Goal: Task Accomplishment & Management: Manage account settings

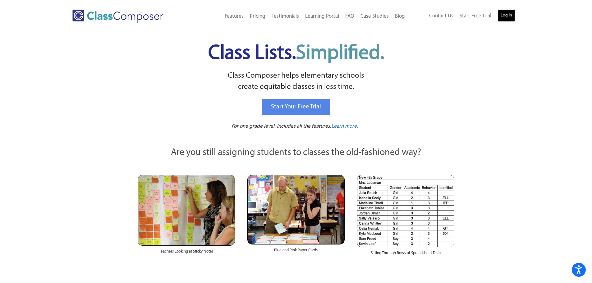
click at [507, 16] on link "Log In" at bounding box center [507, 15] width 18 height 12
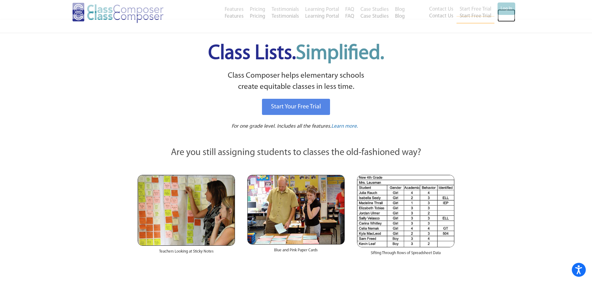
scroll to position [218, 0]
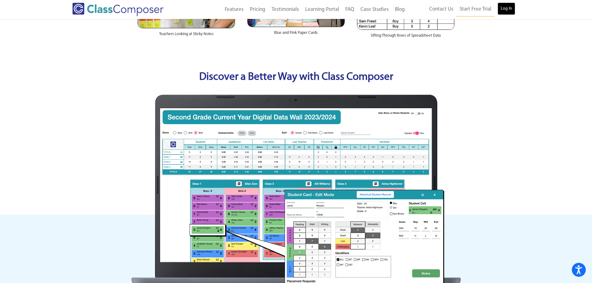
click at [505, 8] on link "Log In" at bounding box center [507, 8] width 18 height 12
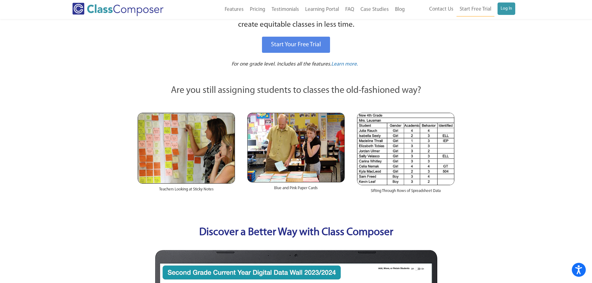
scroll to position [0, 0]
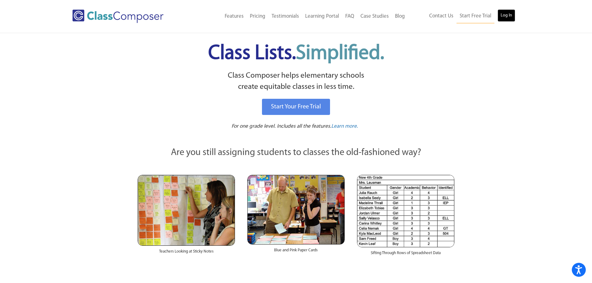
click at [512, 12] on link "Log In" at bounding box center [507, 15] width 18 height 12
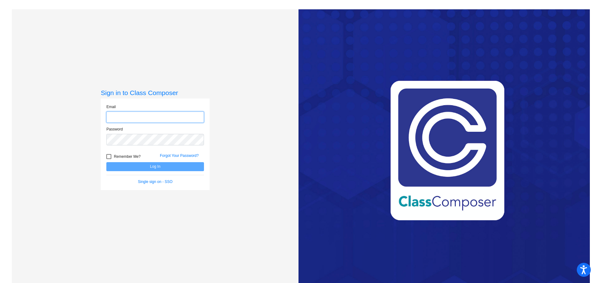
click at [157, 117] on input "email" at bounding box center [155, 117] width 98 height 11
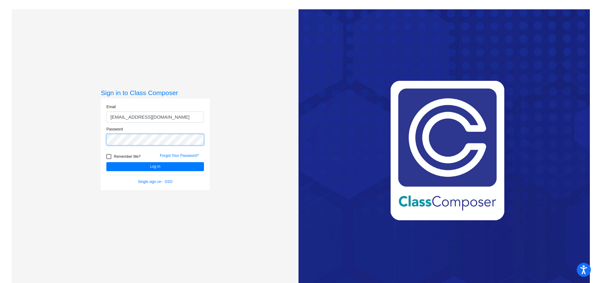
click at [106, 162] on button "Log In" at bounding box center [155, 166] width 98 height 9
click at [159, 169] on button "Log In" at bounding box center [155, 166] width 98 height 9
drag, startPoint x: 151, startPoint y: 118, endPoint x: 208, endPoint y: 114, distance: 56.7
click at [208, 114] on div "Email Twalker-rose@ceres.k12.ca.us Password Remember Me? Forgot Your Password? …" at bounding box center [155, 145] width 109 height 92
type input "twalker-rose@ceresusd.net"
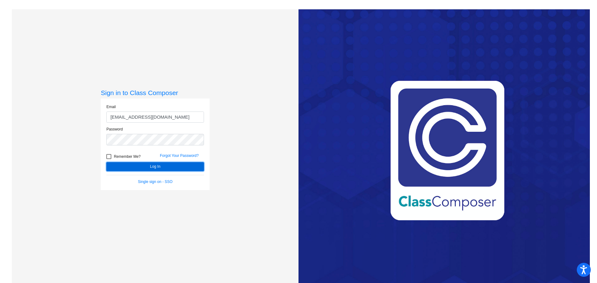
click at [159, 165] on button "Log In" at bounding box center [155, 166] width 98 height 9
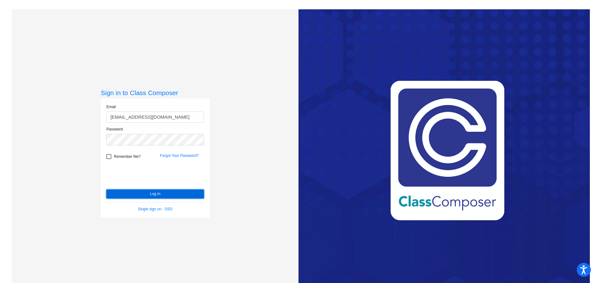
click at [144, 192] on button "Log In" at bounding box center [155, 194] width 98 height 9
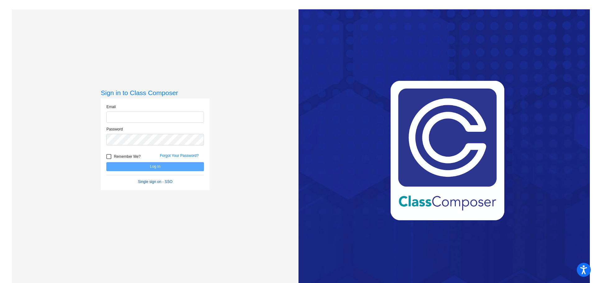
click at [149, 181] on form "Email Password Remember Me? Forgot Your Password? Log In Single sign on - SSO" at bounding box center [155, 144] width 98 height 80
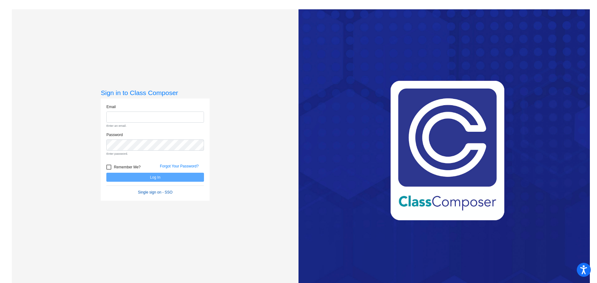
click at [148, 192] on link "Single sign on - SSO" at bounding box center [155, 192] width 34 height 4
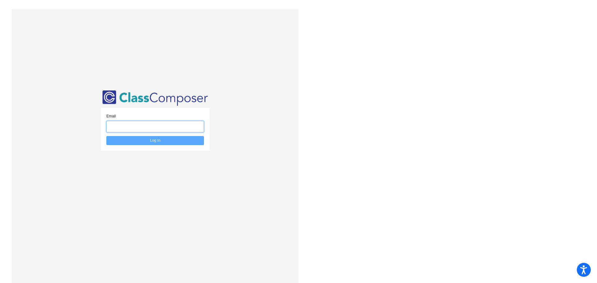
click at [121, 126] on input "email" at bounding box center [155, 126] width 98 height 11
type input "twalker2453@gmail.com"
click at [148, 141] on button "Log In" at bounding box center [155, 140] width 98 height 9
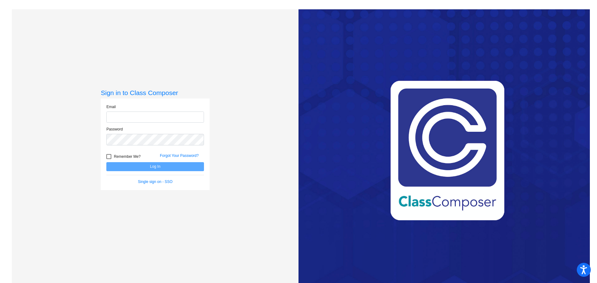
click at [122, 119] on input "email" at bounding box center [155, 117] width 98 height 11
type input "[EMAIL_ADDRESS][DOMAIN_NAME]"
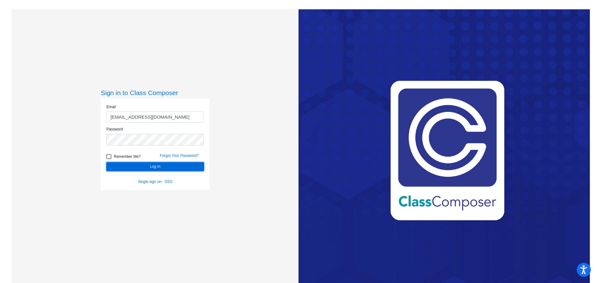
click at [152, 165] on button "Log In" at bounding box center [155, 166] width 98 height 9
click at [169, 154] on link "Forgot Your Password?" at bounding box center [179, 156] width 39 height 4
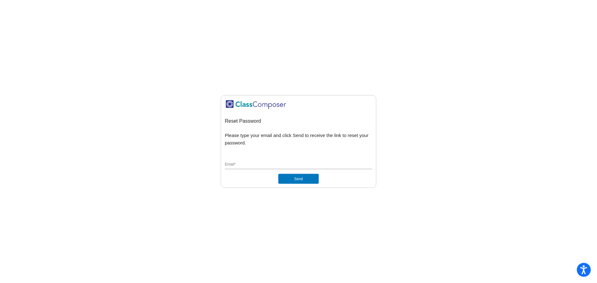
click at [246, 164] on input "Email *" at bounding box center [298, 165] width 147 height 6
type input "Twalker-rose@ceres.k12.ca.us"
click at [291, 177] on button "Send" at bounding box center [298, 179] width 40 height 10
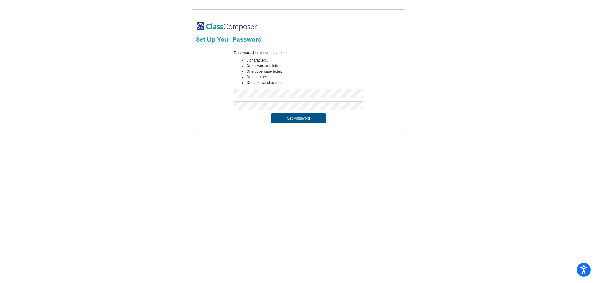
click at [297, 118] on button "Set Password" at bounding box center [298, 118] width 55 height 10
click at [303, 116] on button "Set Password" at bounding box center [298, 118] width 55 height 10
click at [295, 120] on button "Set Password" at bounding box center [298, 118] width 55 height 10
